Goal: Task Accomplishment & Management: Use online tool/utility

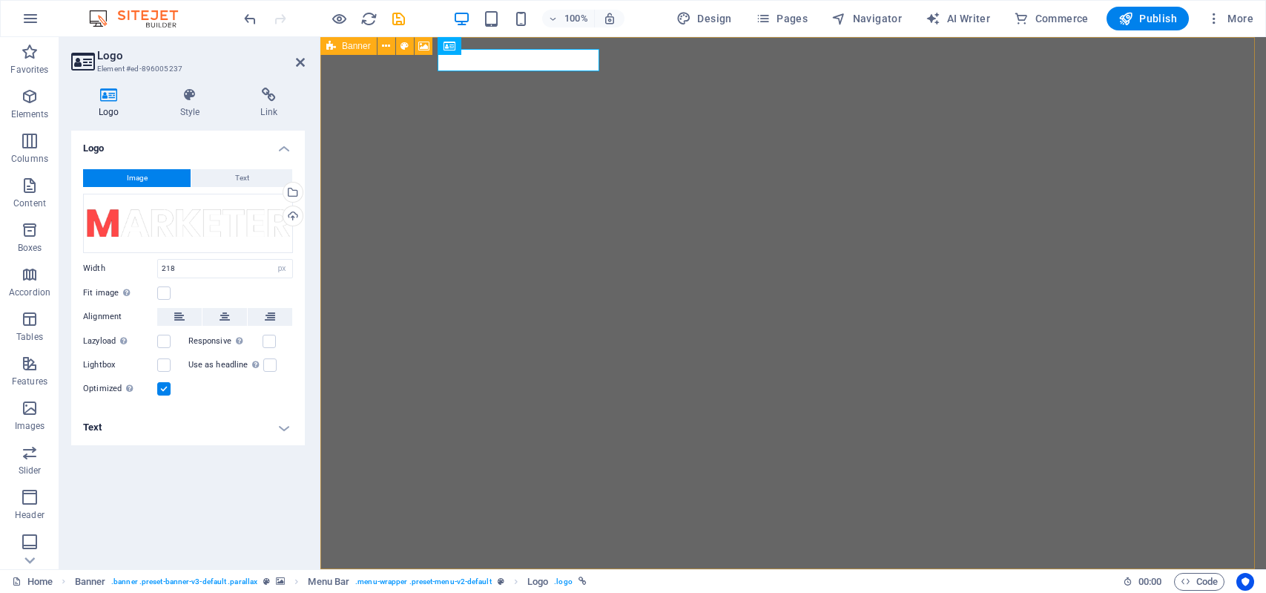
select select "px"
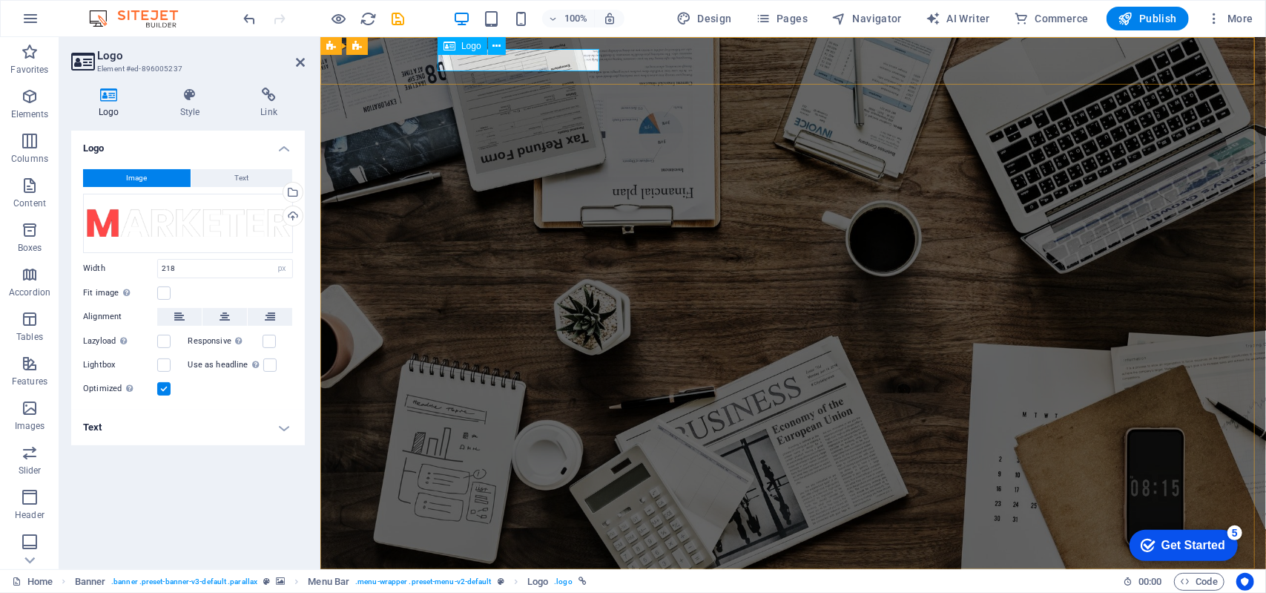
click at [472, 50] on div "Logo" at bounding box center [463, 46] width 50 height 18
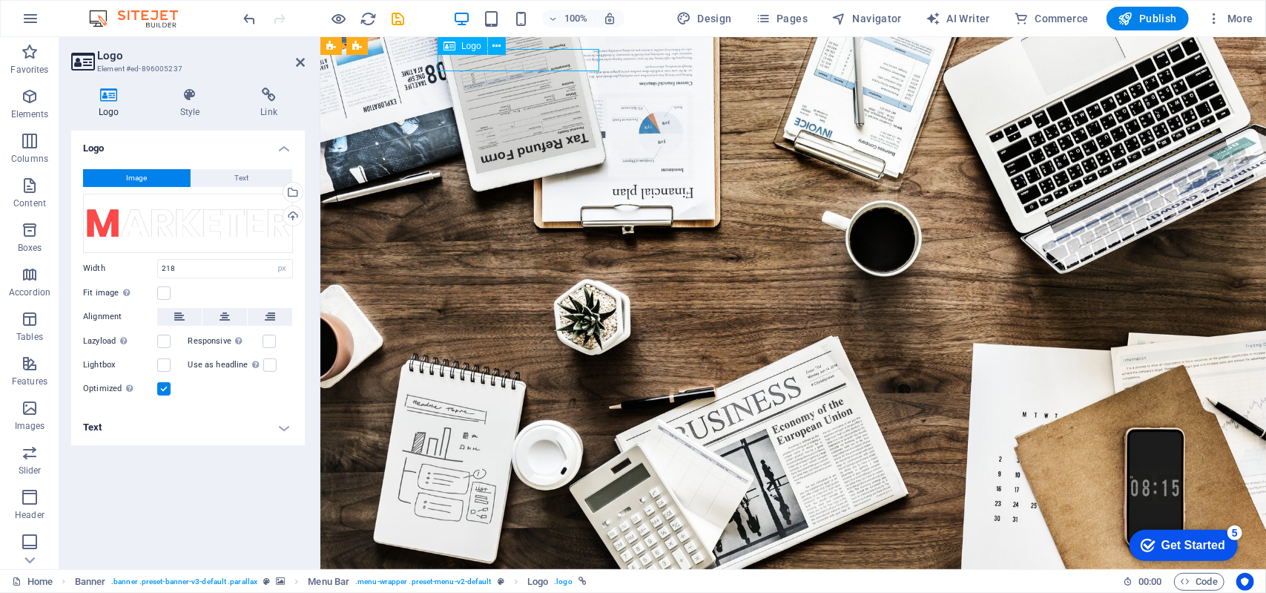
click at [475, 48] on span "Logo" at bounding box center [471, 46] width 20 height 9
click at [492, 44] on icon at bounding box center [496, 47] width 8 height 16
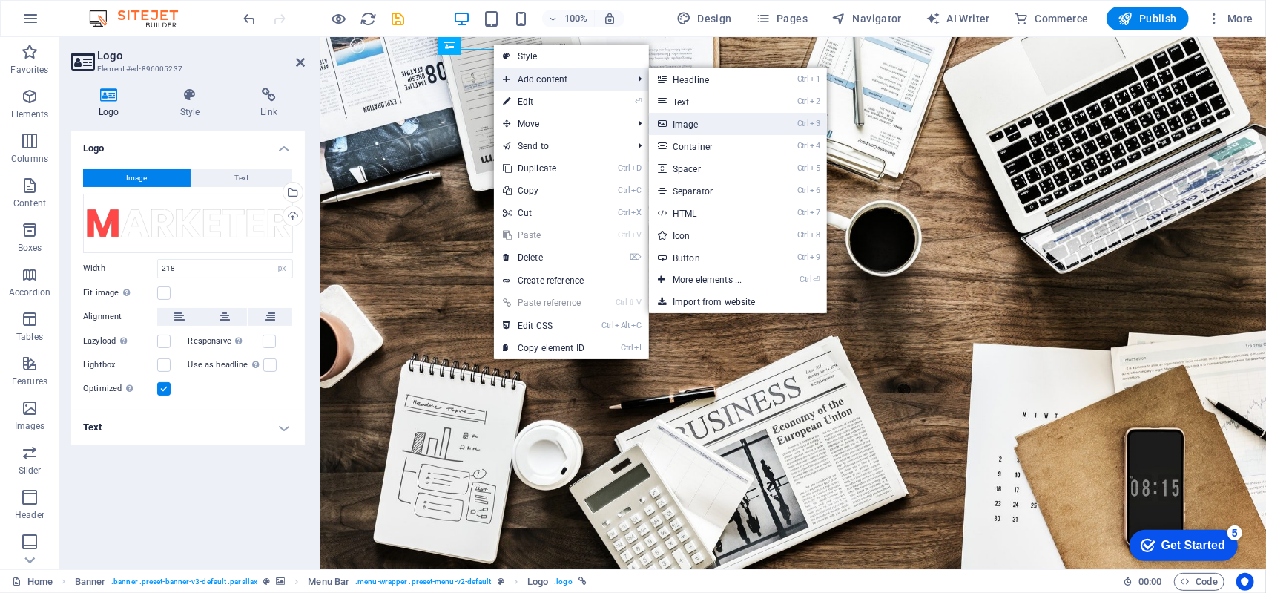
click at [694, 131] on link "Ctrl 3 Image" at bounding box center [710, 124] width 122 height 22
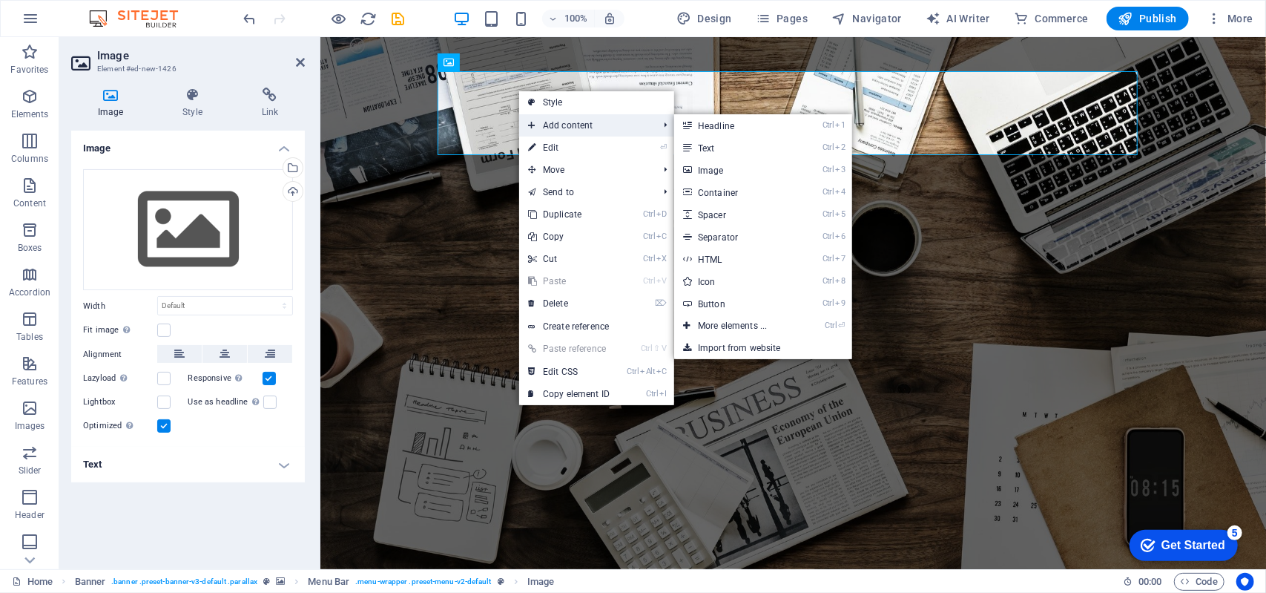
click at [577, 119] on span "Add content" at bounding box center [585, 125] width 133 height 22
click at [705, 170] on link "Ctrl 3 Image" at bounding box center [735, 170] width 122 height 22
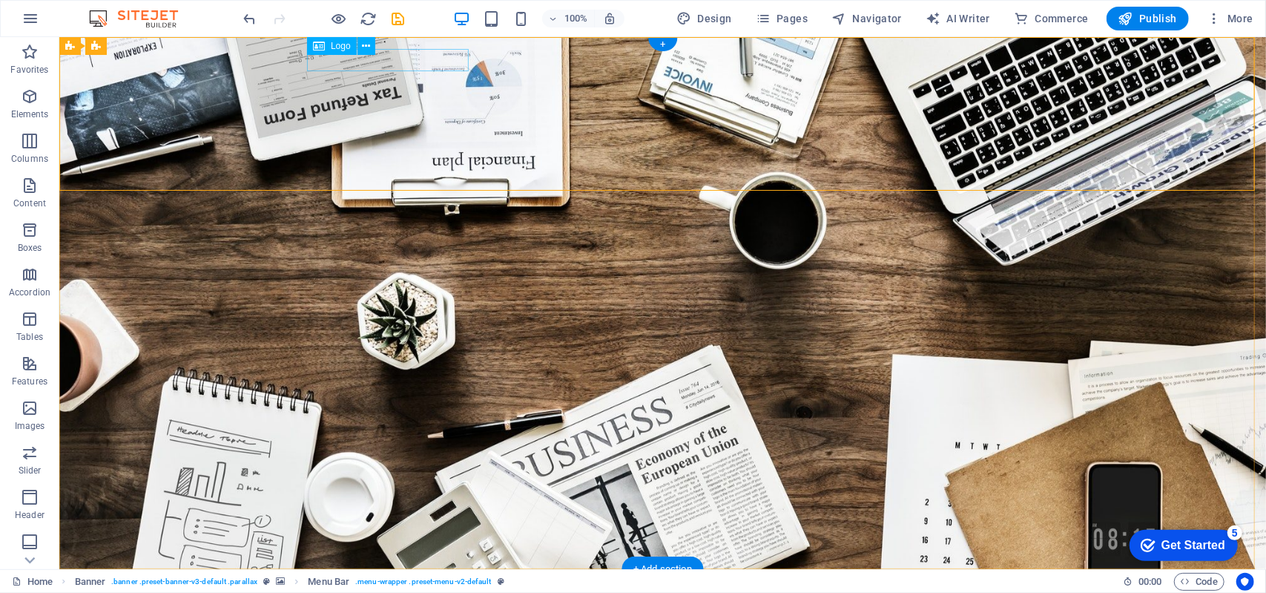
click at [443, 580] on div at bounding box center [662, 591] width 700 height 22
click at [334, 45] on span "Logo" at bounding box center [341, 46] width 20 height 9
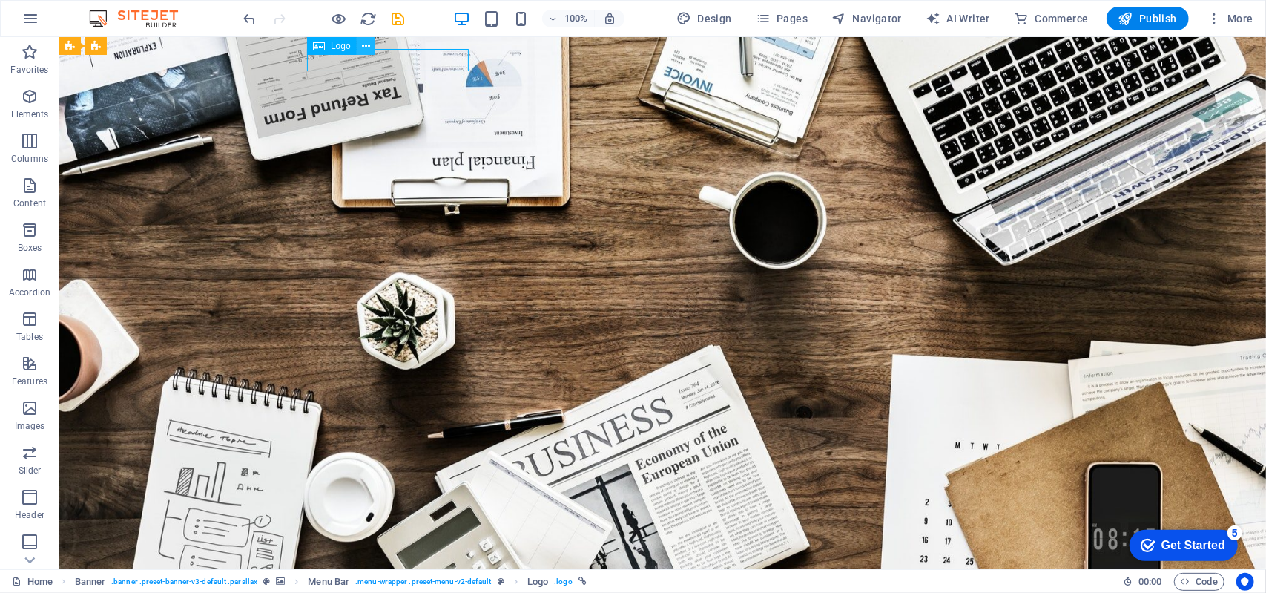
click at [369, 44] on icon at bounding box center [366, 47] width 8 height 16
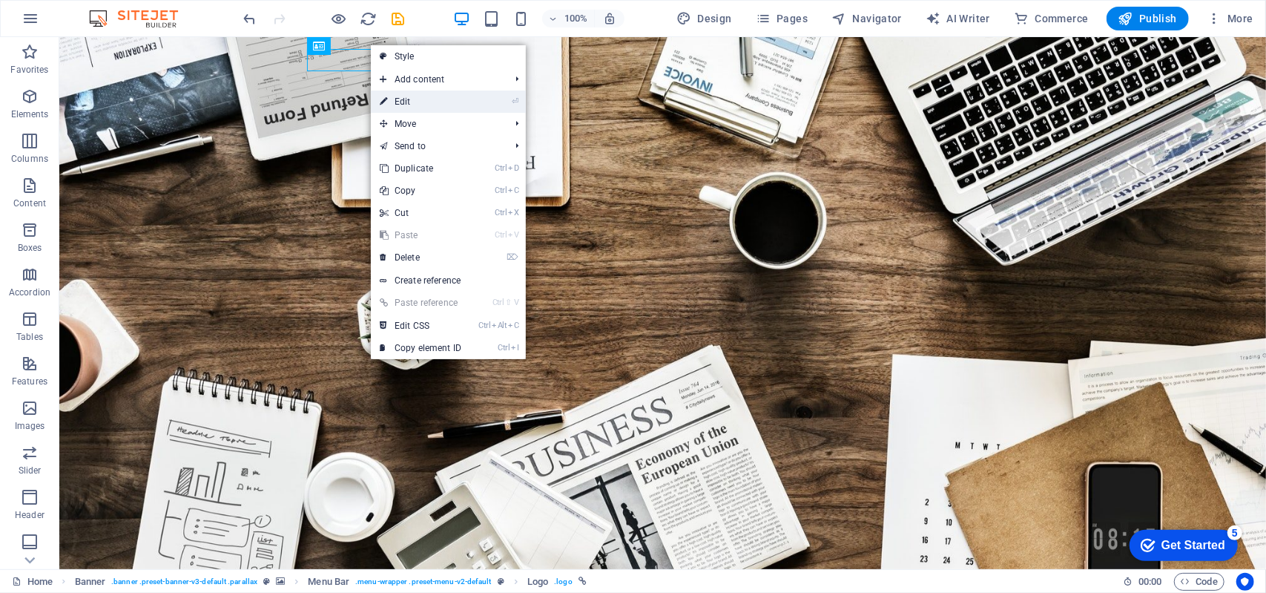
click at [469, 105] on link "⏎ Edit" at bounding box center [420, 101] width 99 height 22
select select "px"
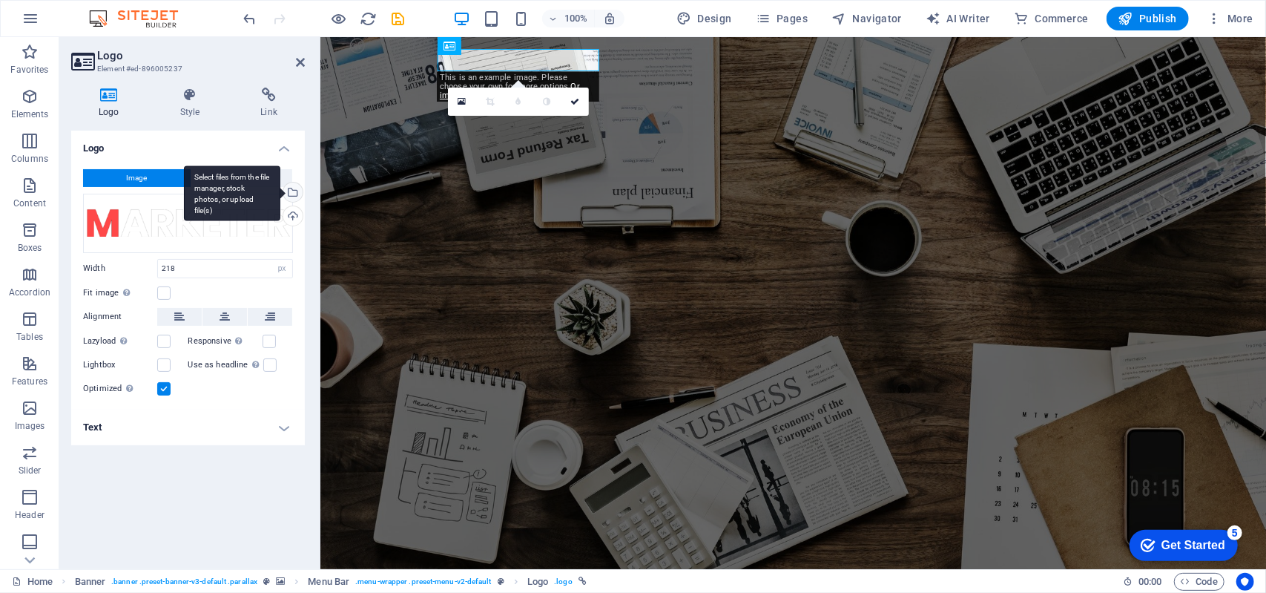
click at [295, 192] on div "Select files from the file manager, stock photos, or upload file(s)" at bounding box center [291, 193] width 22 height 22
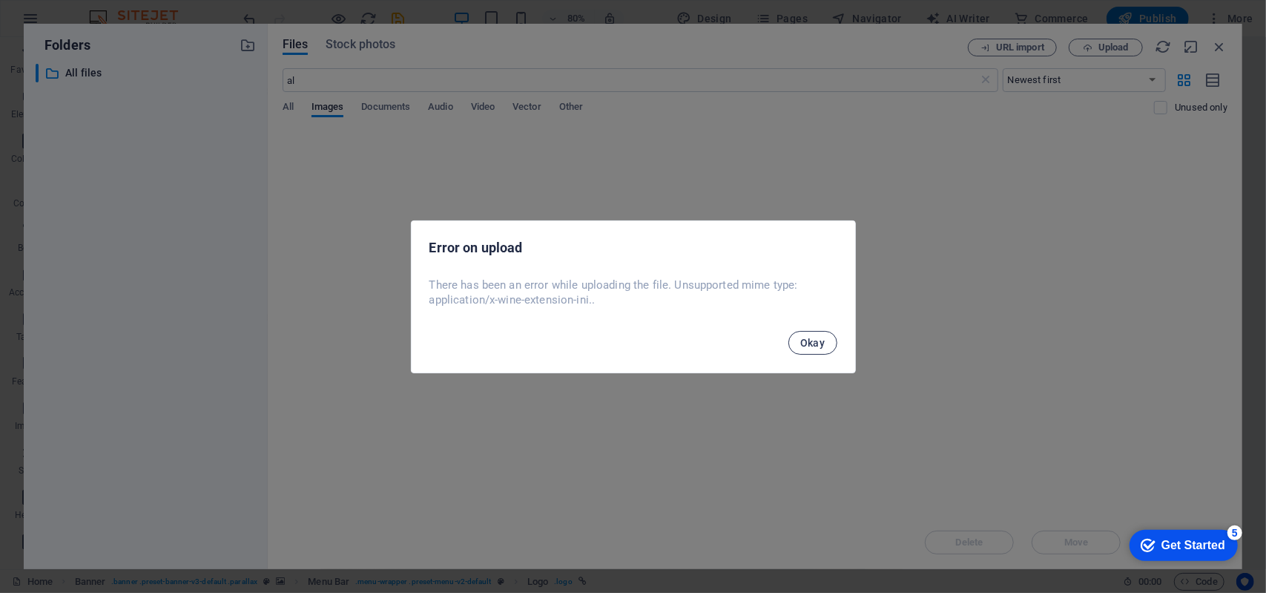
click at [822, 346] on span "Okay" at bounding box center [812, 343] width 25 height 12
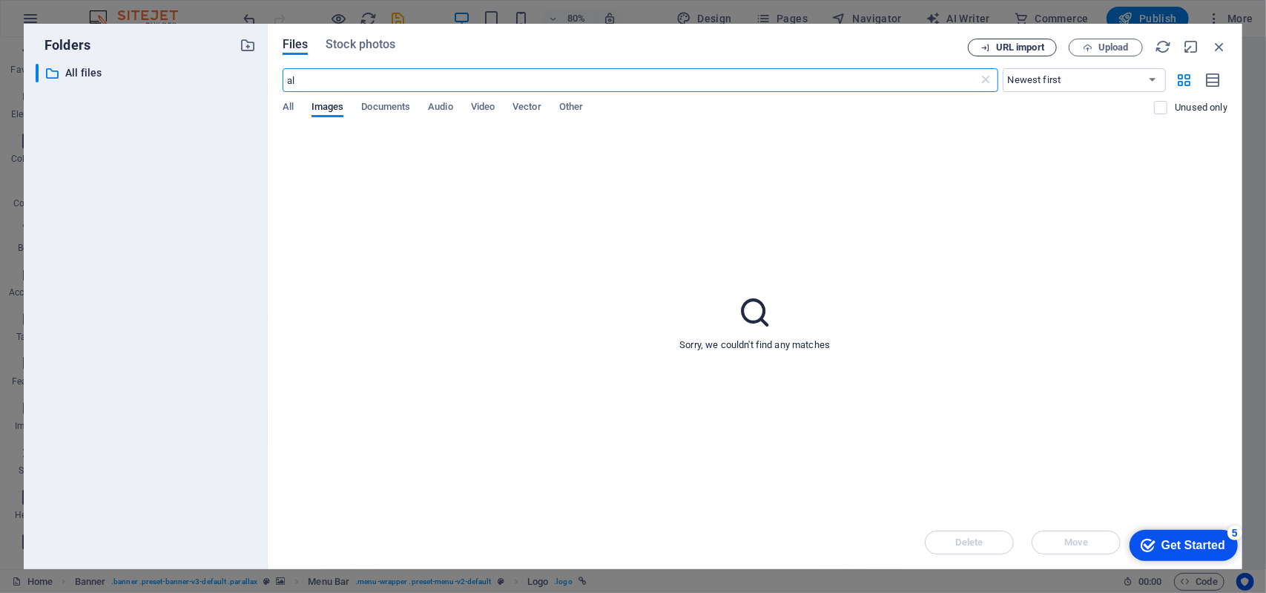
click at [998, 50] on span "URL import" at bounding box center [1020, 47] width 48 height 9
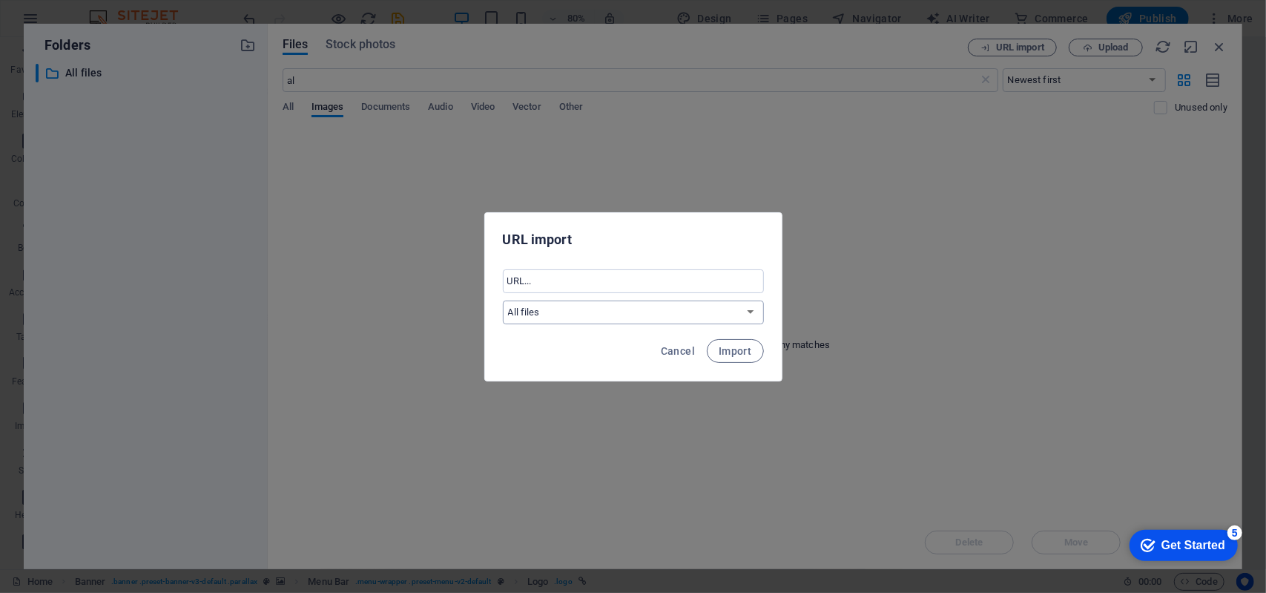
click at [745, 309] on select "All files" at bounding box center [633, 312] width 261 height 24
click at [619, 269] on input "text" at bounding box center [633, 281] width 261 height 24
click at [729, 360] on button "Import" at bounding box center [735, 351] width 56 height 24
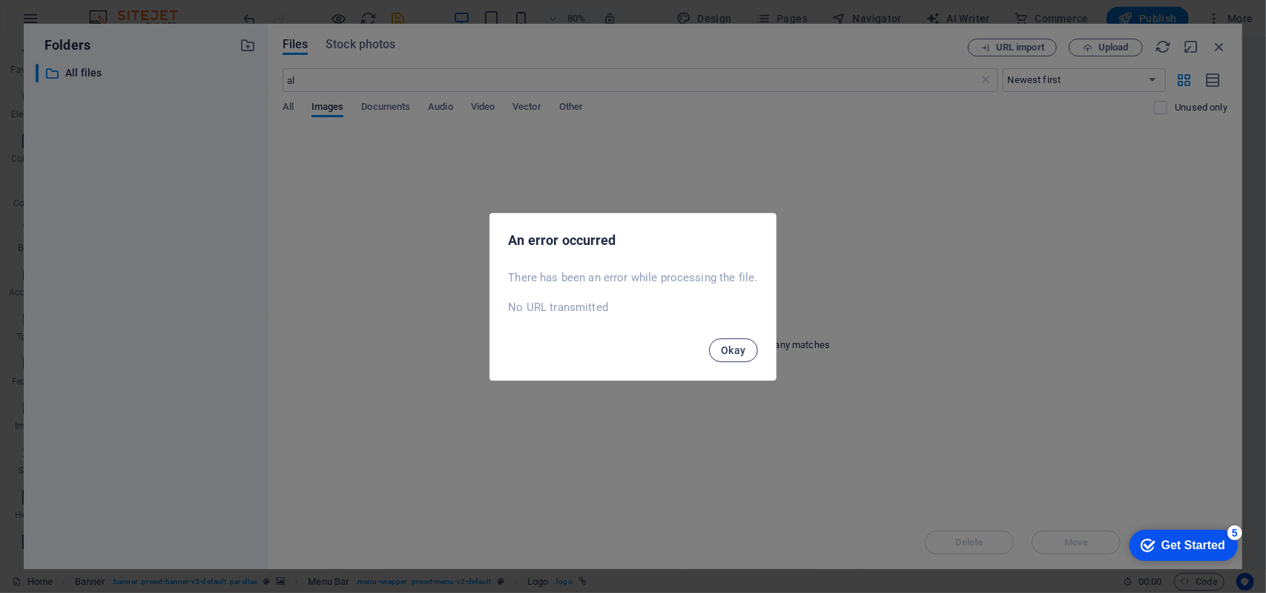
click at [725, 346] on span "Okay" at bounding box center [733, 350] width 25 height 12
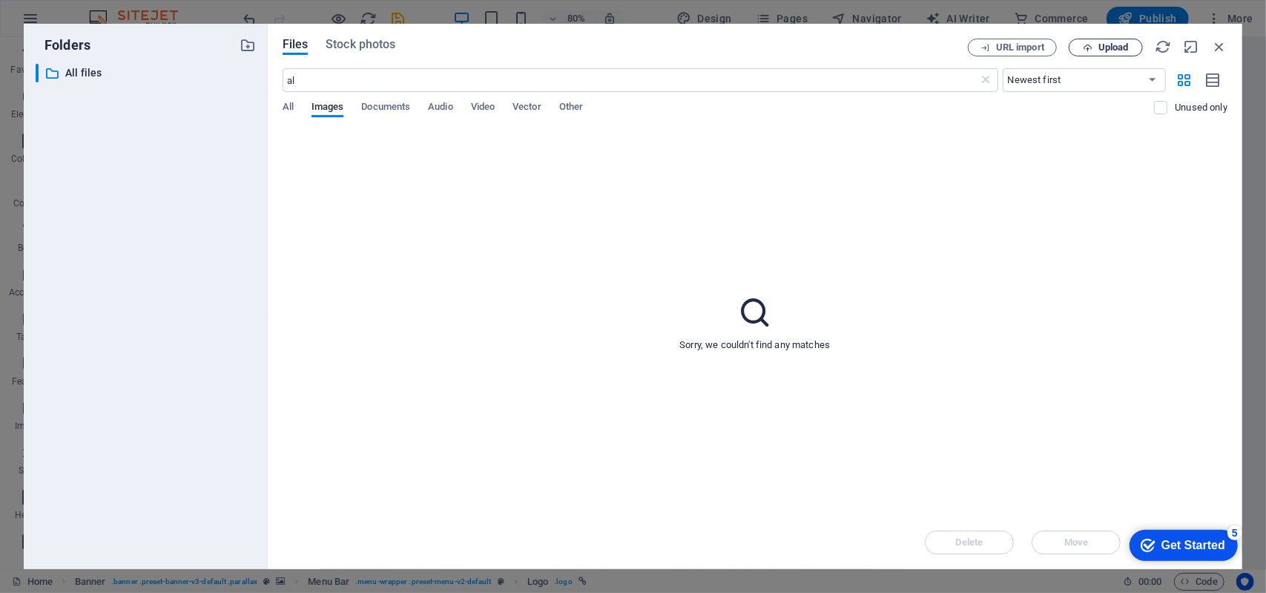
click at [1109, 43] on span "Upload" at bounding box center [1113, 47] width 30 height 9
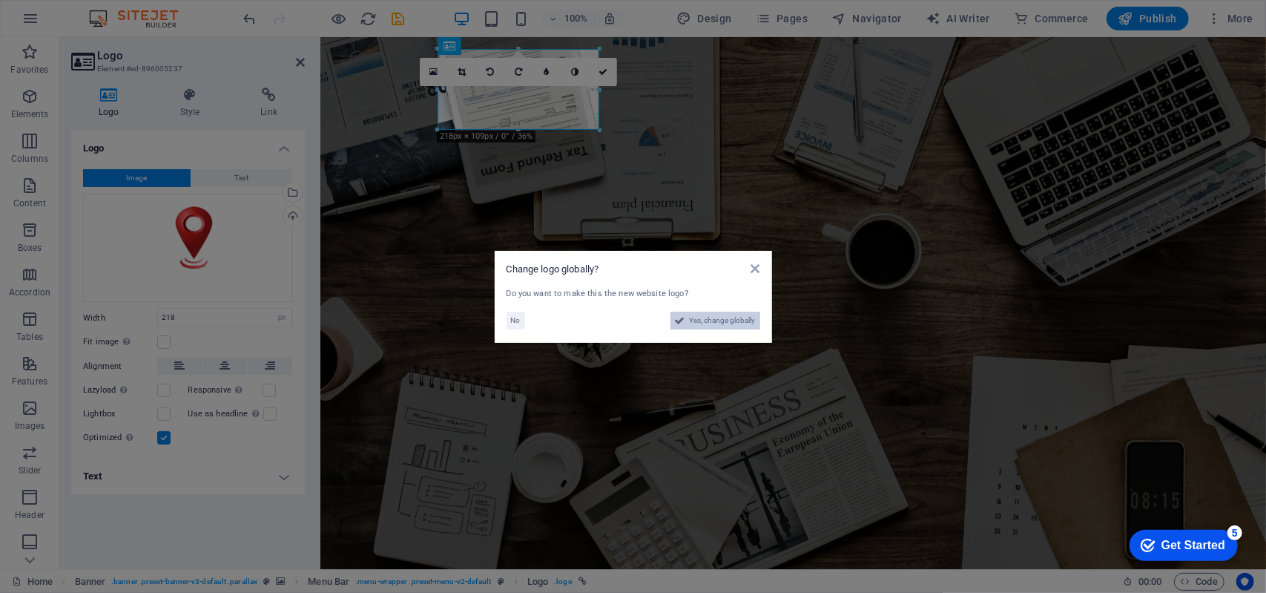
click at [704, 322] on span "Yes, change globally" at bounding box center [723, 320] width 66 height 18
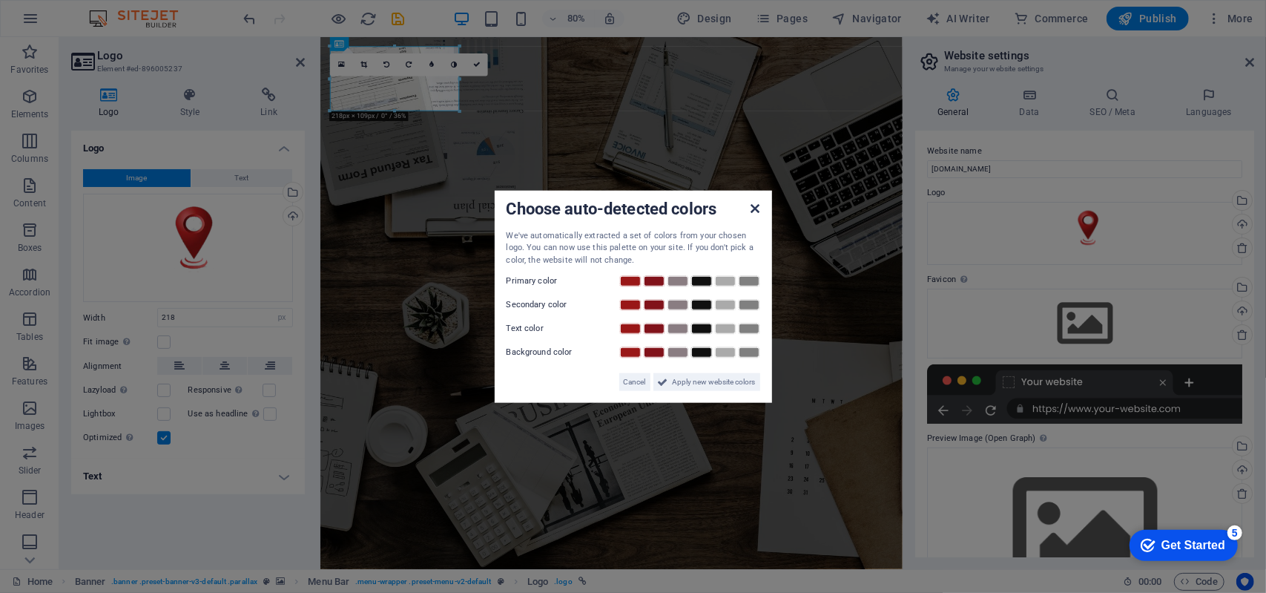
click at [753, 208] on icon at bounding box center [755, 208] width 9 height 12
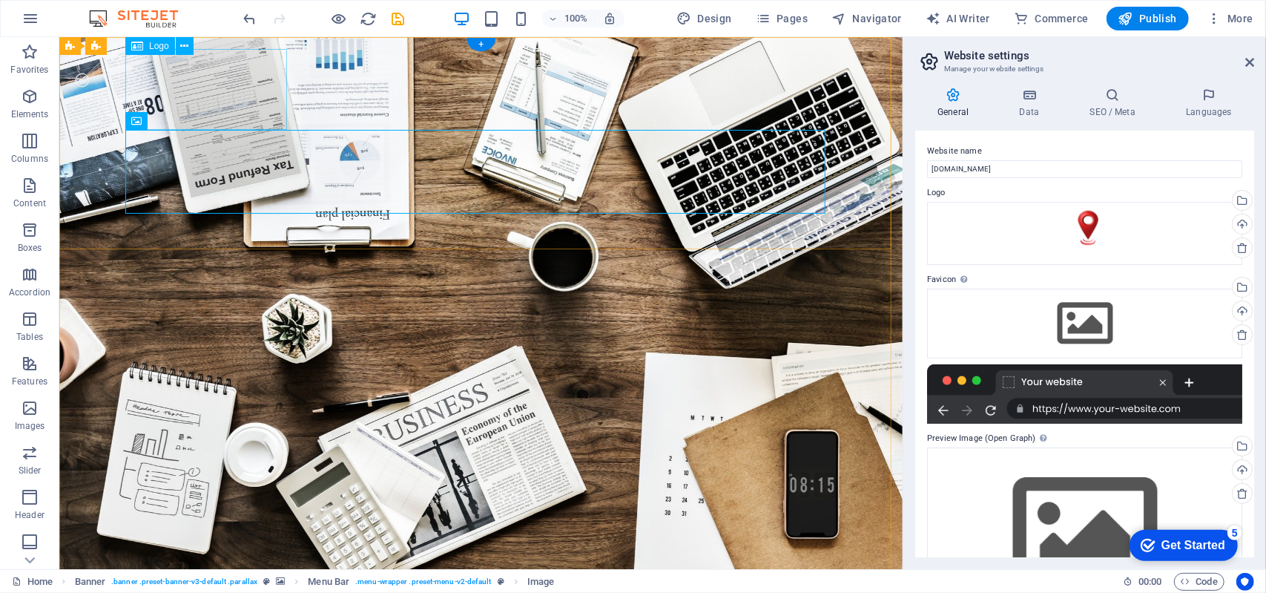
click at [182, 46] on icon at bounding box center [184, 47] width 8 height 16
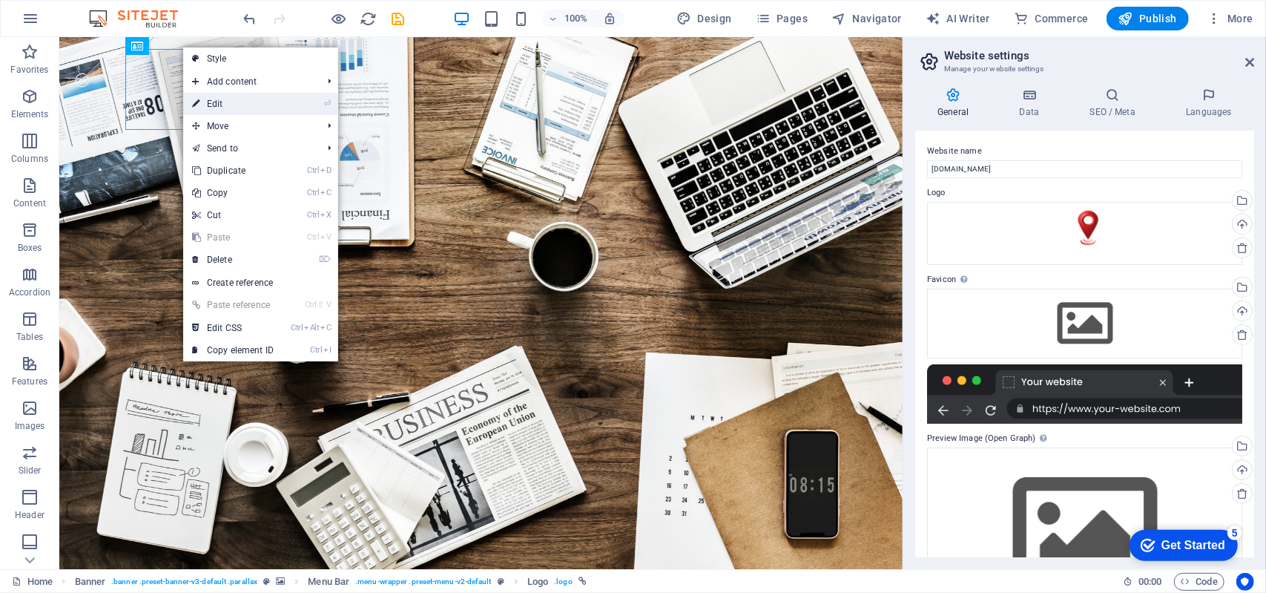
click at [236, 103] on link "⏎ Edit" at bounding box center [232, 104] width 99 height 22
select select "px"
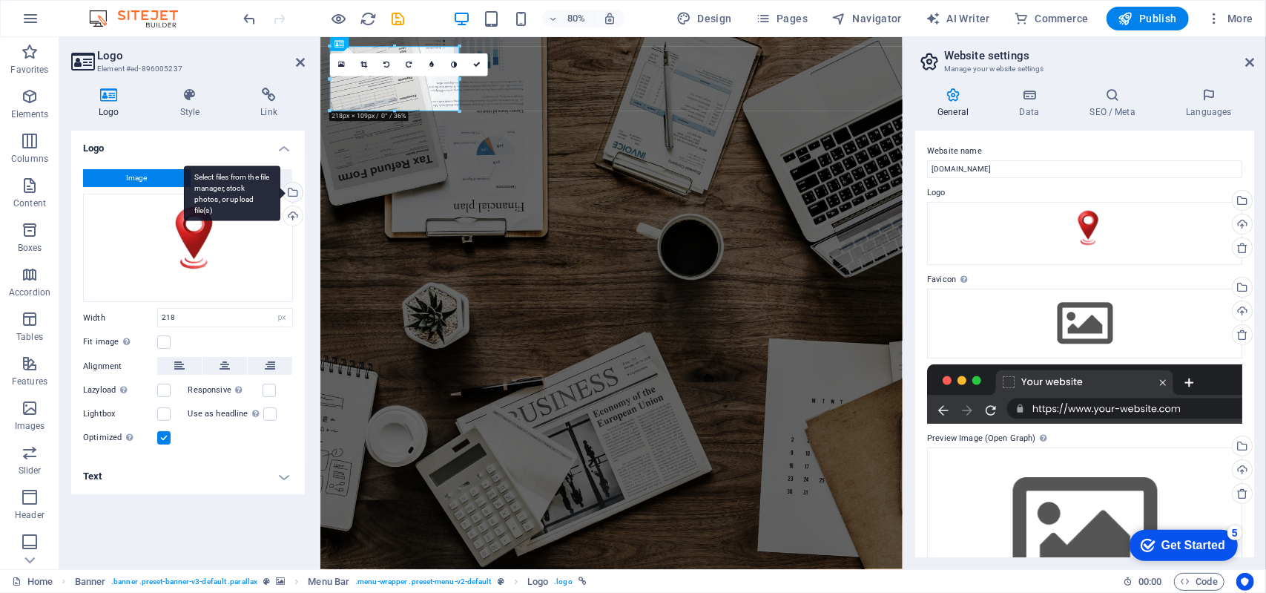
click at [280, 195] on div "Select files from the file manager, stock photos, or upload file(s)" at bounding box center [232, 193] width 96 height 56
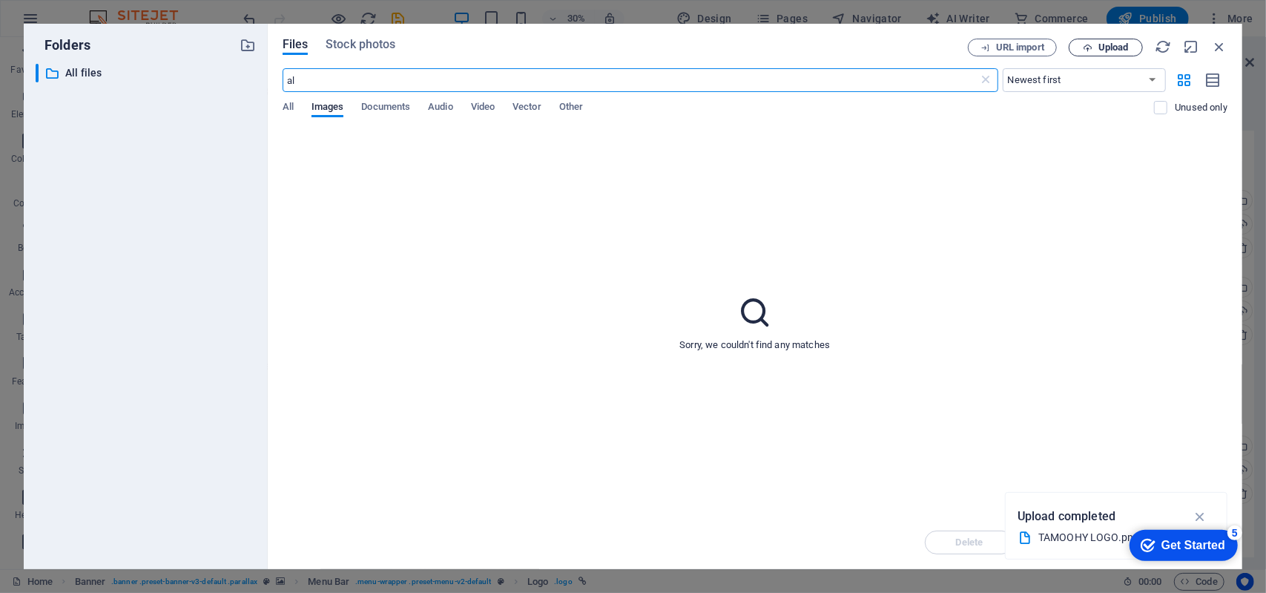
click at [1110, 51] on span "Upload" at bounding box center [1113, 47] width 30 height 9
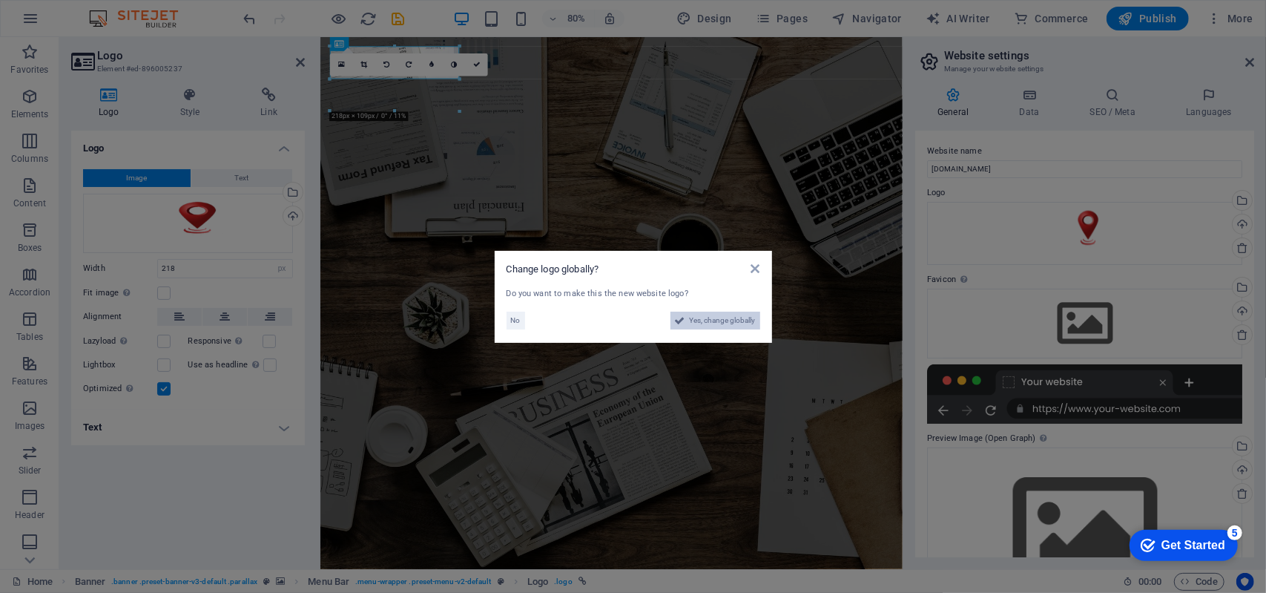
click at [713, 323] on span "Yes, change globally" at bounding box center [723, 320] width 66 height 18
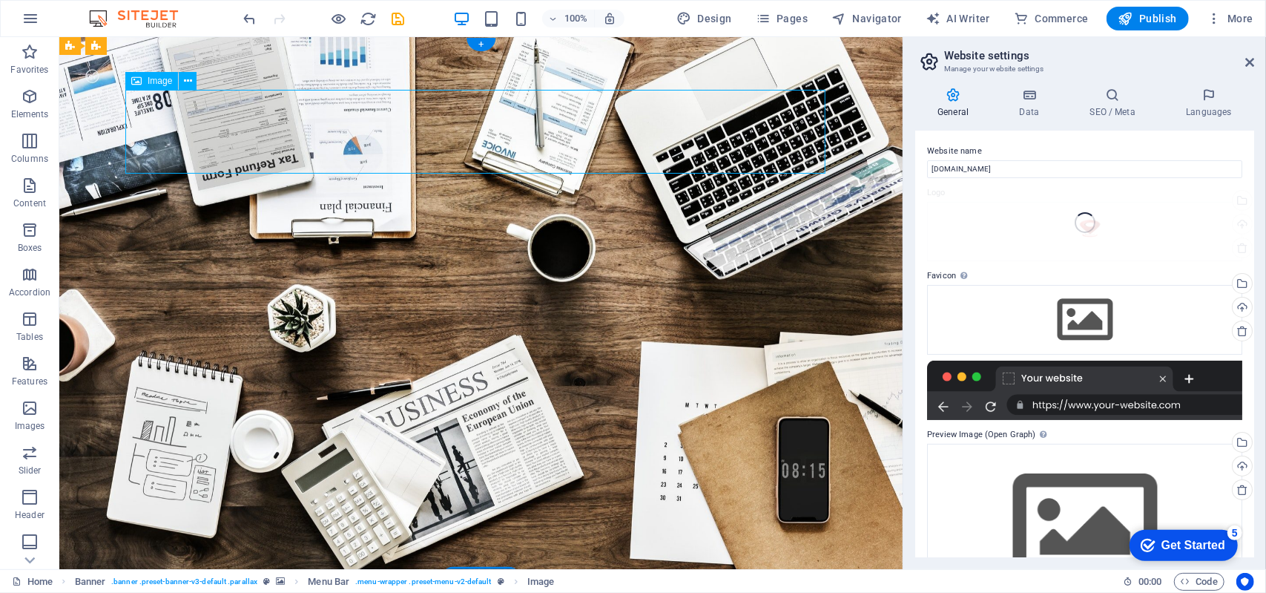
drag, startPoint x: 518, startPoint y: 141, endPoint x: 453, endPoint y: 90, distance: 82.9
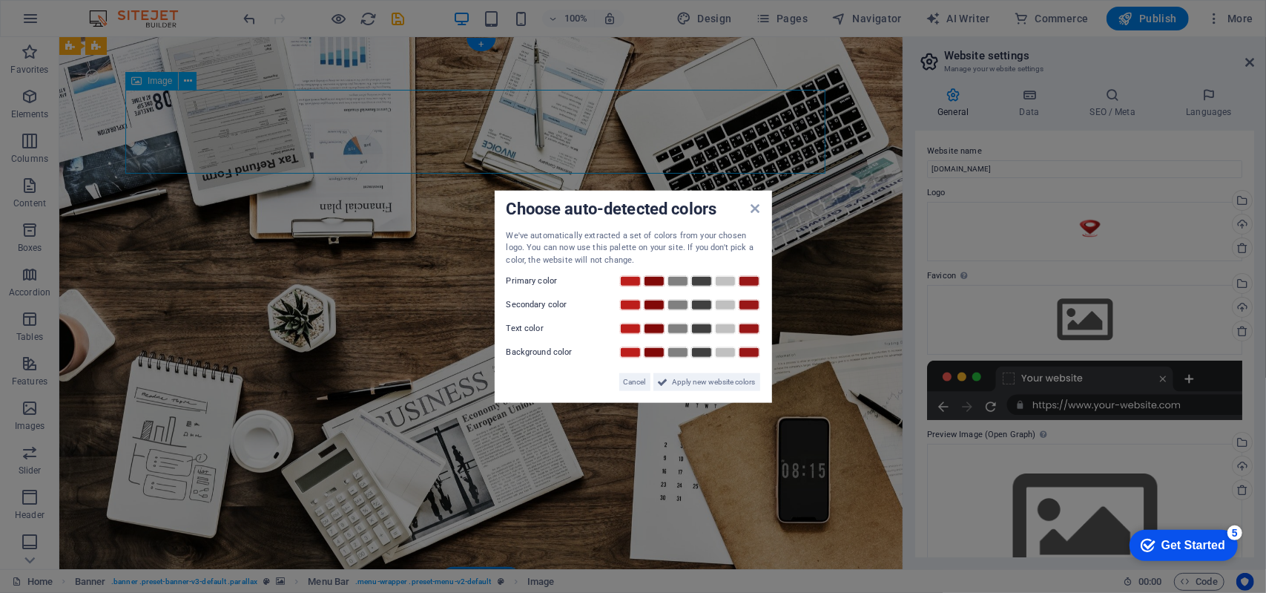
click at [624, 159] on aside "Choose auto-detected colors We've automatically extracted a set of colors from …" at bounding box center [633, 296] width 1266 height 593
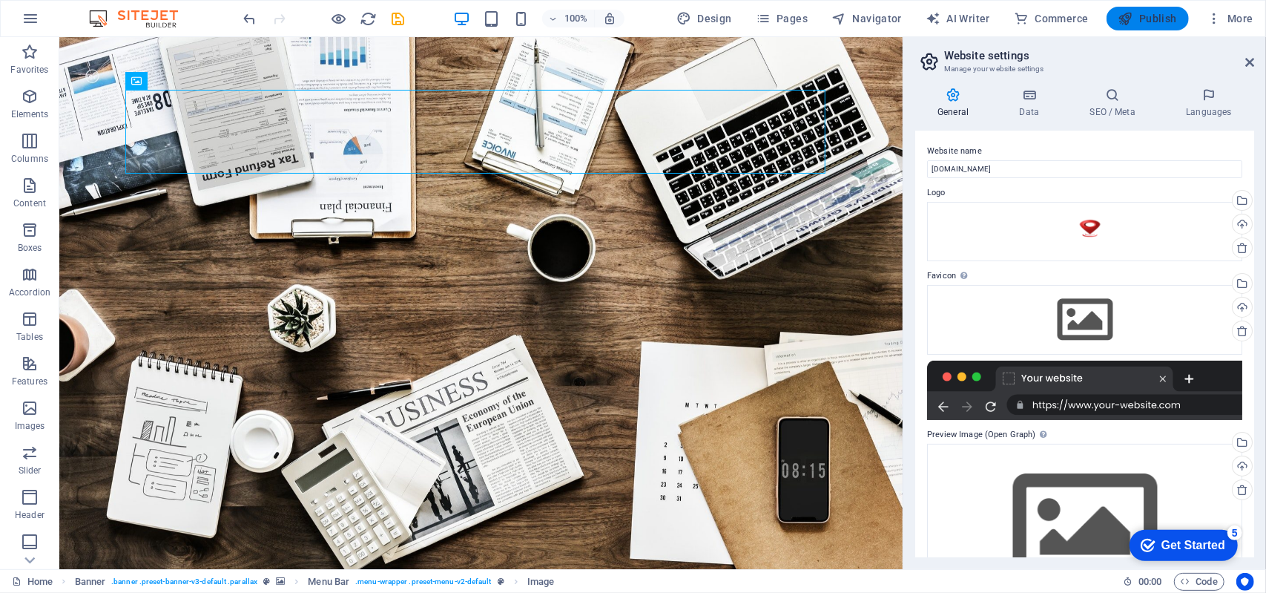
click at [1135, 17] on span "Publish" at bounding box center [1147, 18] width 59 height 15
